Goal: Task Accomplishment & Management: Use online tool/utility

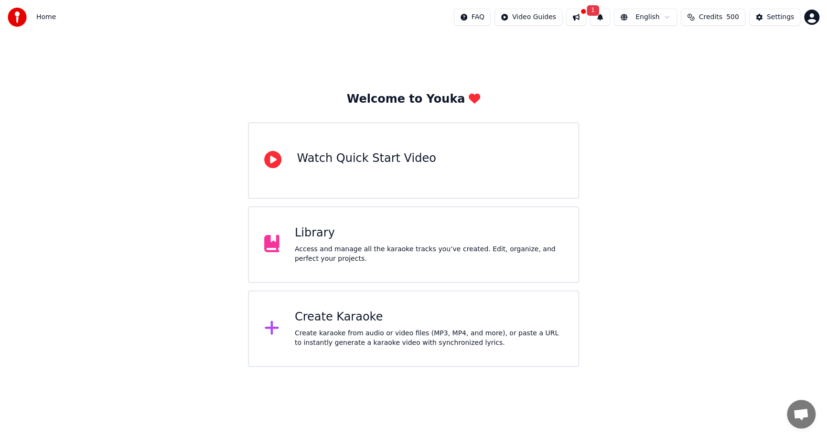
click at [587, 14] on button at bounding box center [576, 17] width 20 height 17
click at [607, 17] on button "1" at bounding box center [600, 17] width 20 height 17
click at [674, 43] on button "Update" at bounding box center [678, 47] width 41 height 17
click at [421, 248] on div "Access and manage all the karaoke tracks you’ve created. Edit, organize, and pe…" at bounding box center [429, 254] width 268 height 19
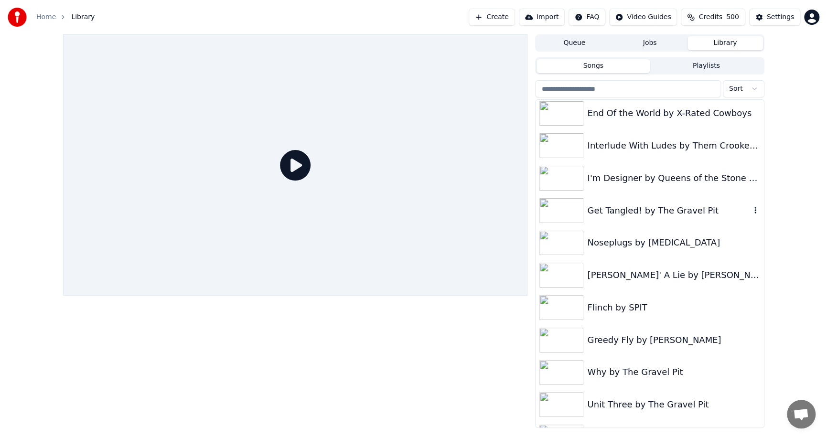
scroll to position [717, 0]
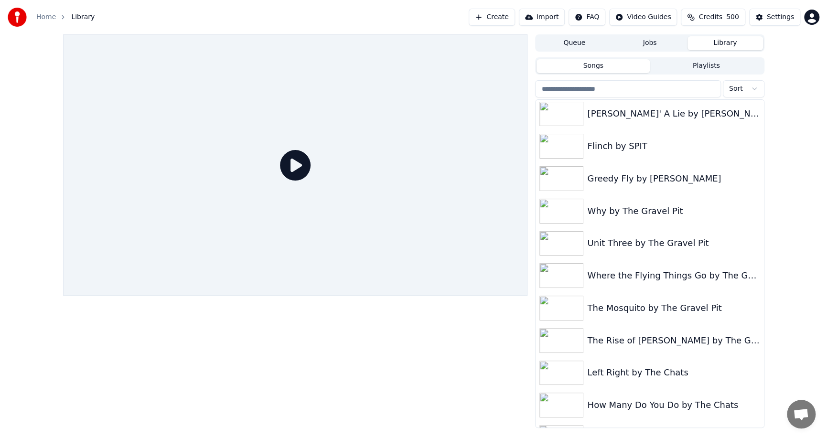
click at [106, 11] on div "Home Library Create Import FAQ Video Guides Credits 500 Settings" at bounding box center [413, 17] width 827 height 34
